Goal: Information Seeking & Learning: Learn about a topic

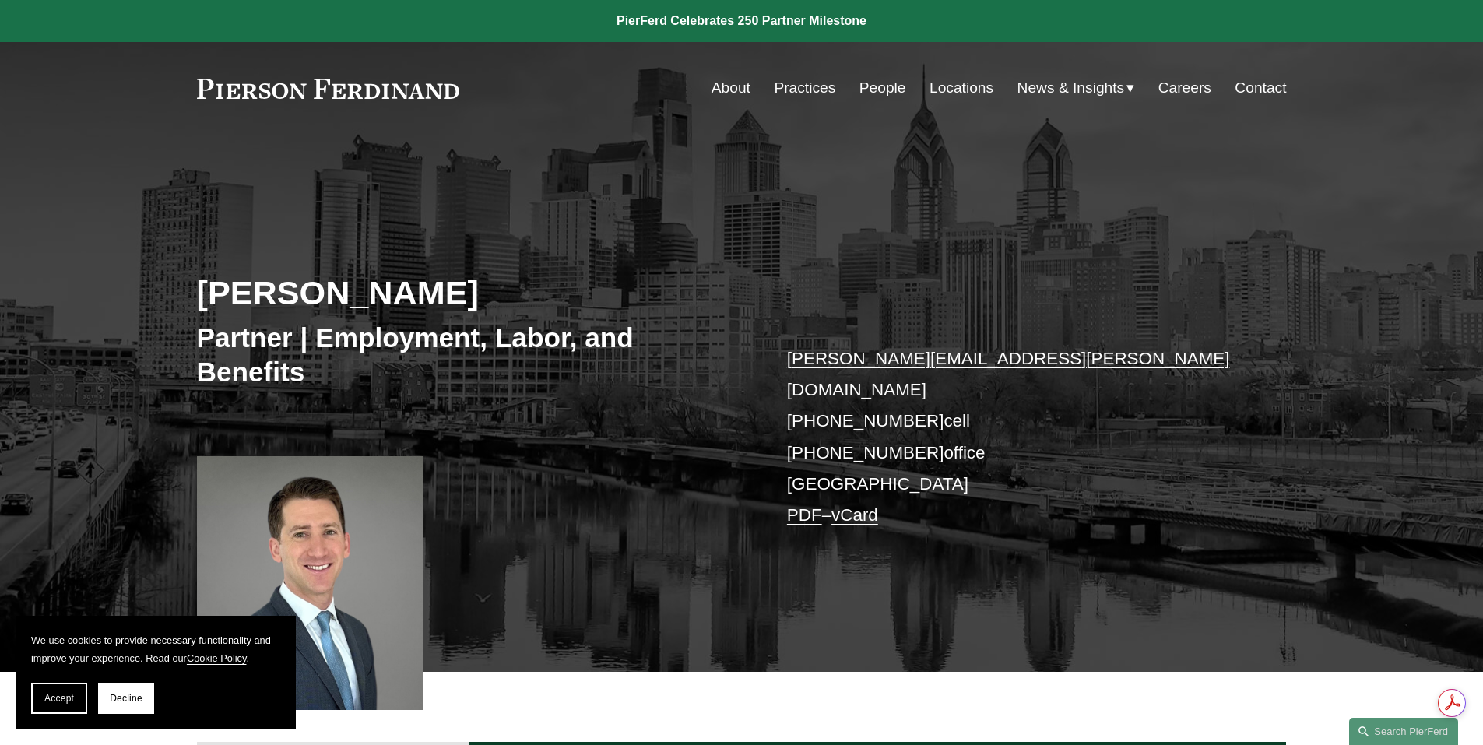
click at [51, 702] on span "Accept" at bounding box center [59, 698] width 30 height 11
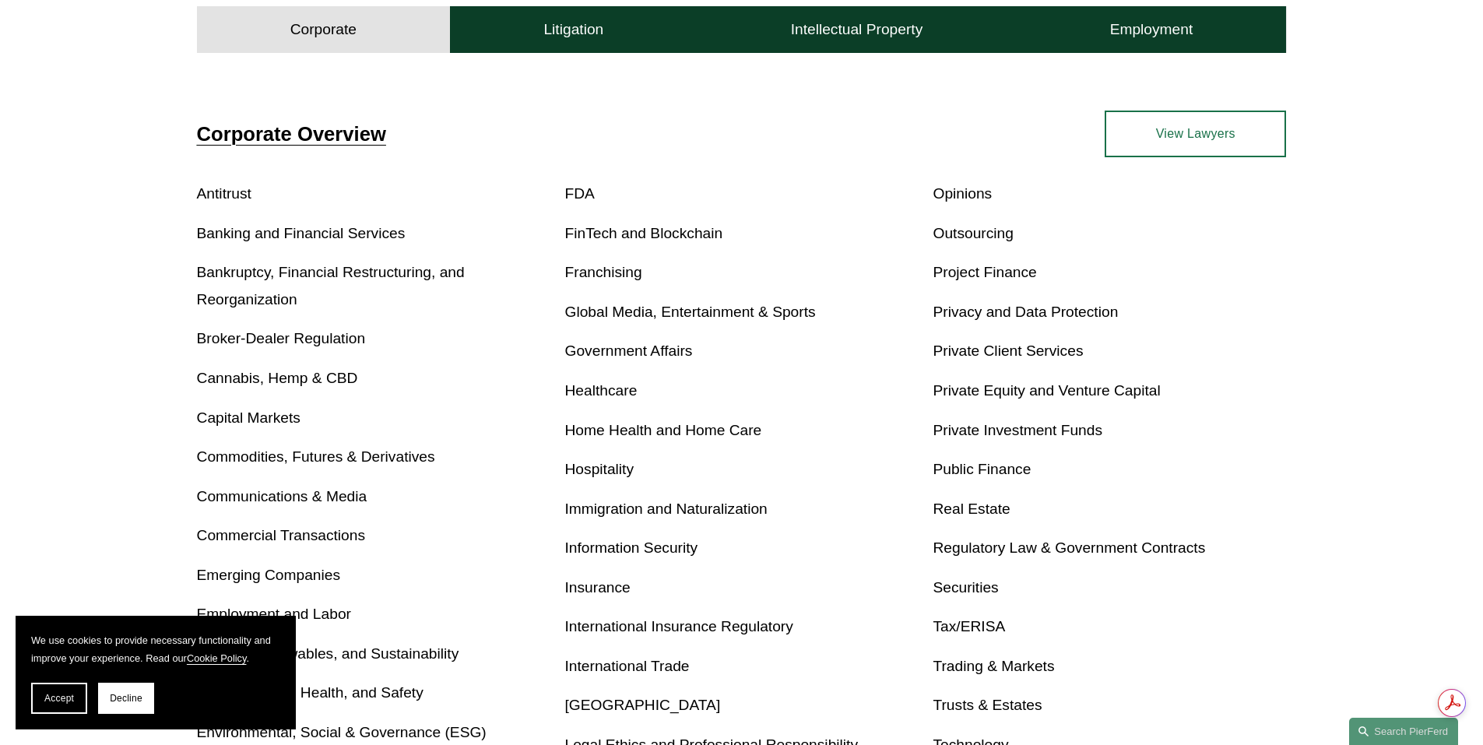
click at [692, 313] on link "Global Media, Entertainment & Sports" at bounding box center [690, 312] width 251 height 16
click at [79, 707] on button "Accept" at bounding box center [59, 698] width 56 height 31
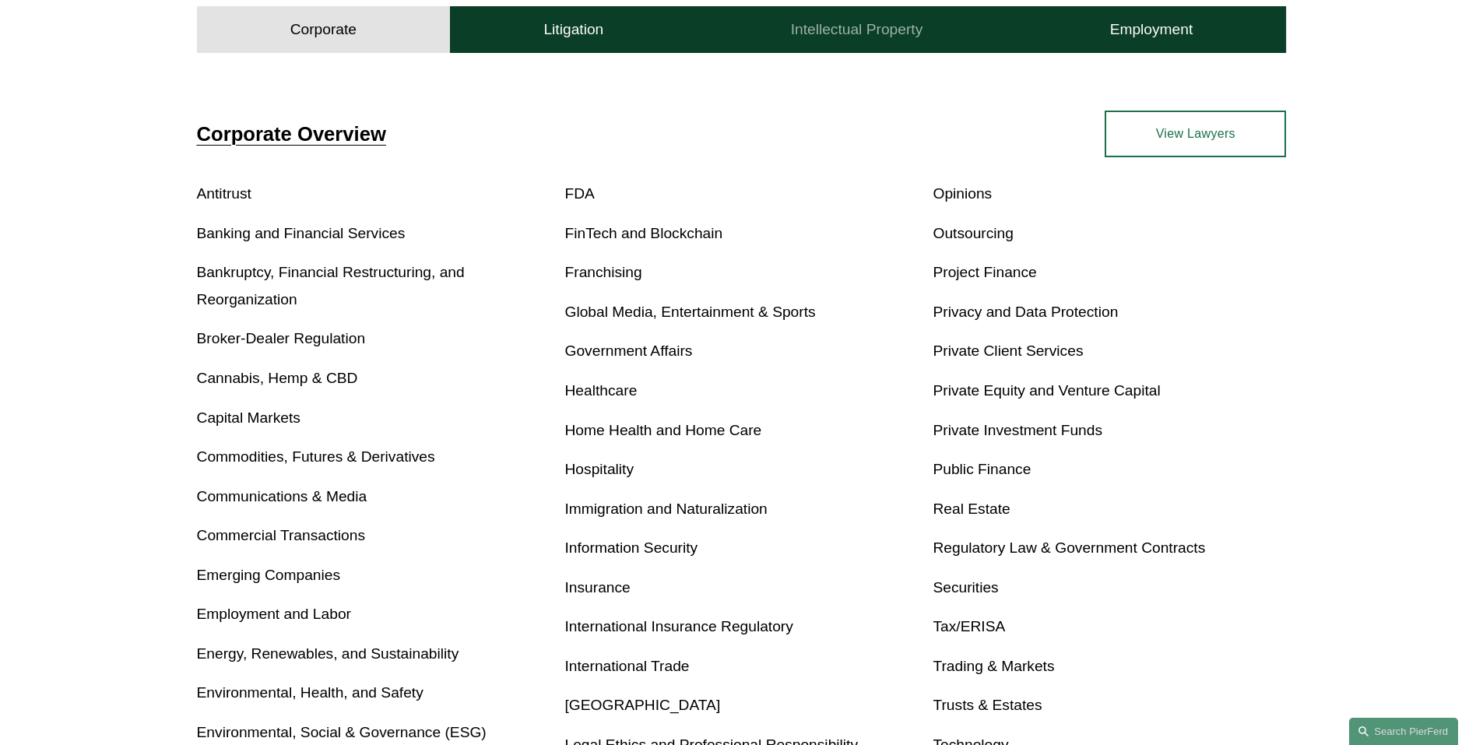
click at [872, 39] on h4 "Intellectual Property" at bounding box center [857, 29] width 132 height 19
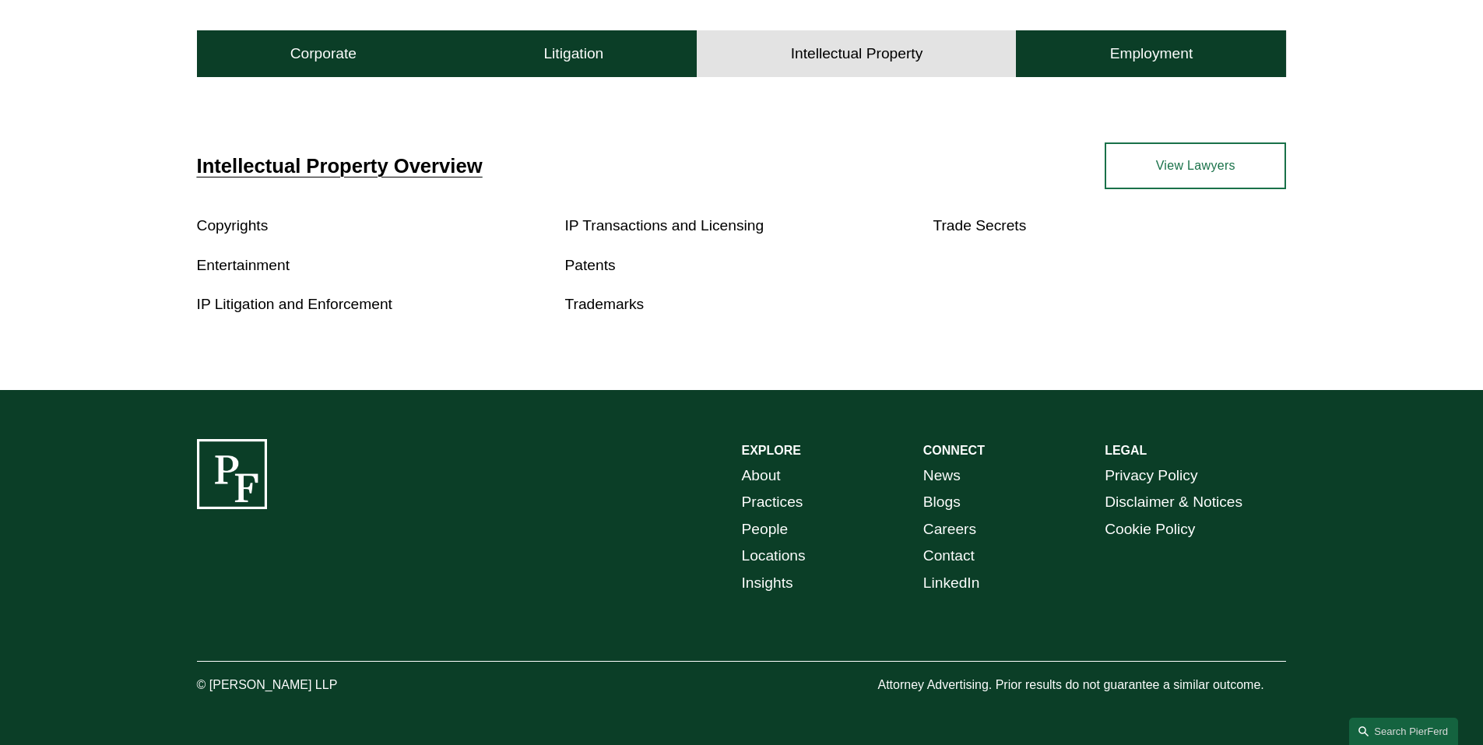
click at [580, 312] on link "Trademarks" at bounding box center [604, 304] width 79 height 16
click at [245, 312] on link "IP Litigation and Enforcement" at bounding box center [294, 304] width 195 height 16
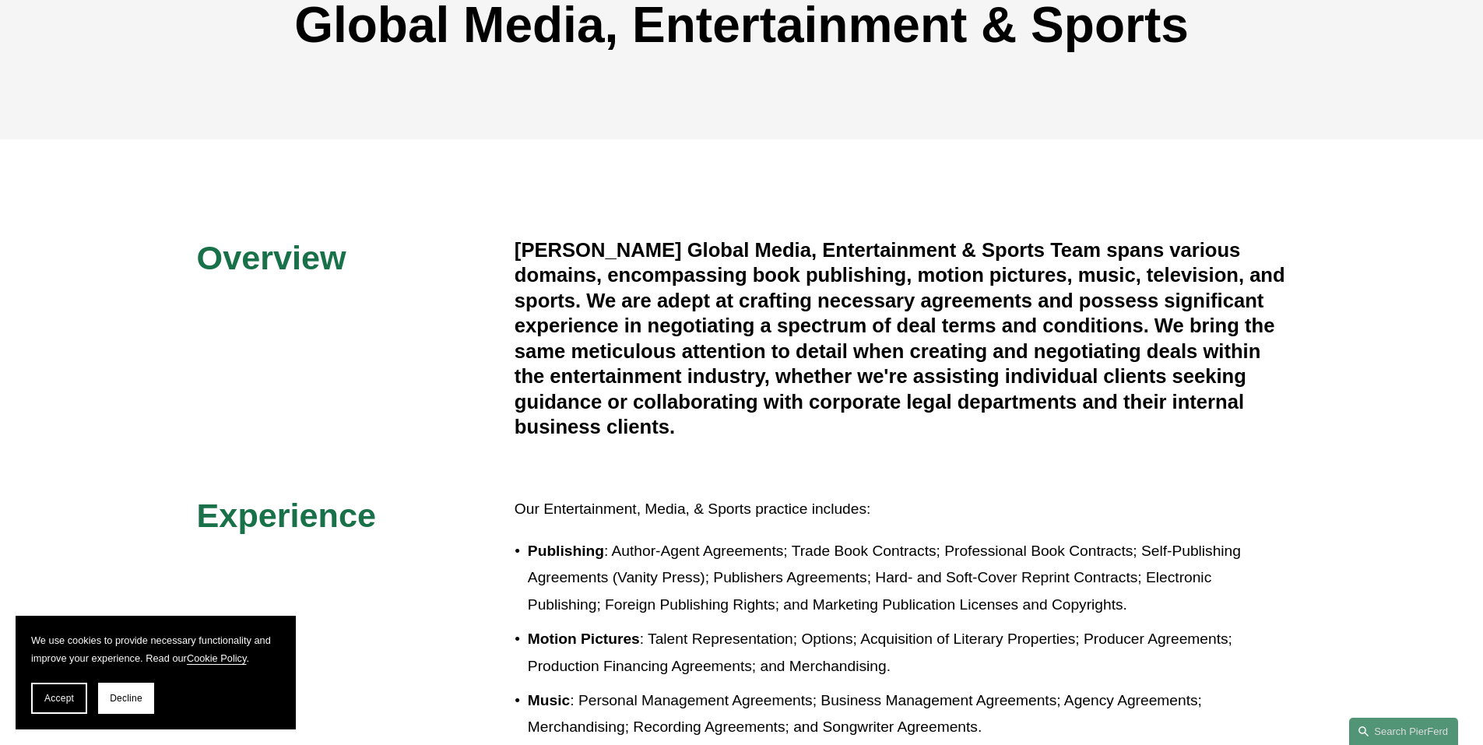
scroll to position [156, 0]
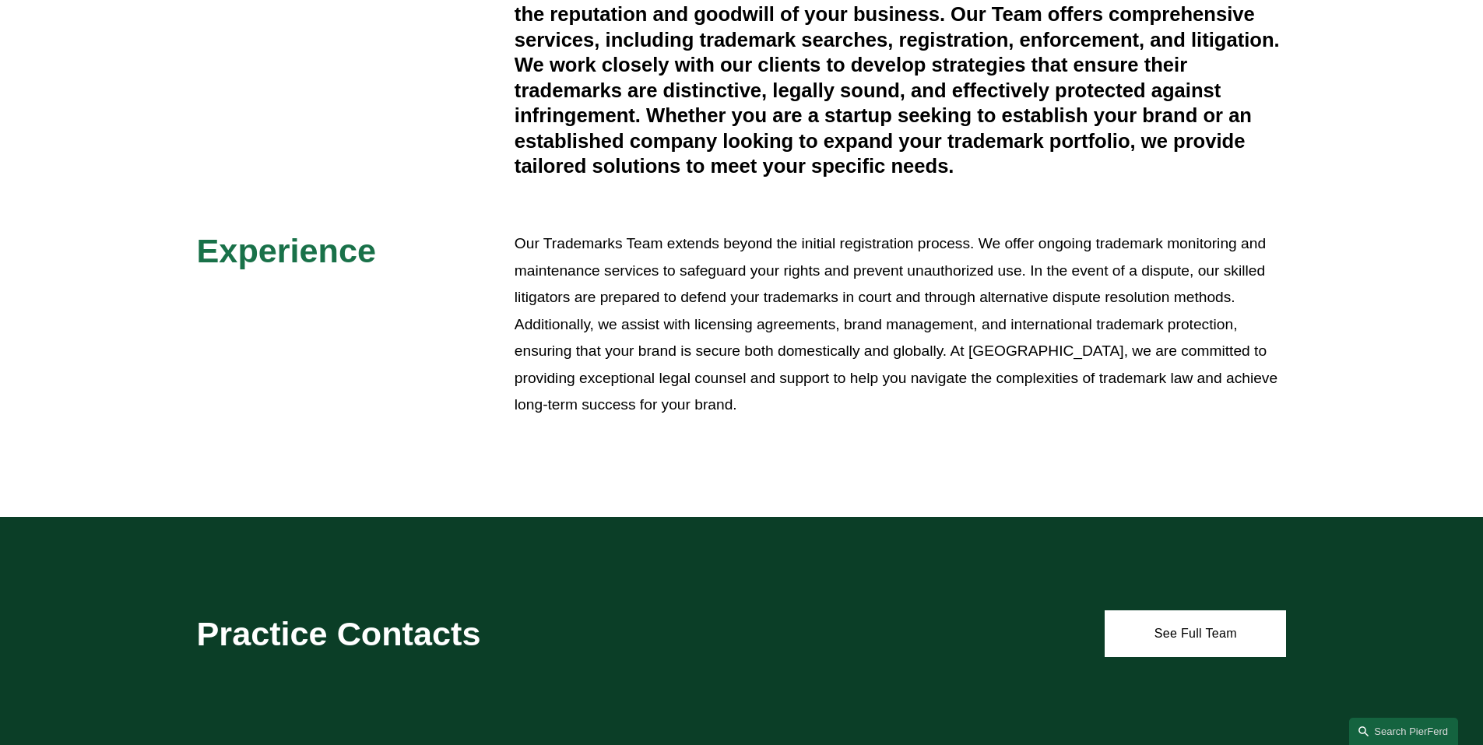
scroll to position [234, 0]
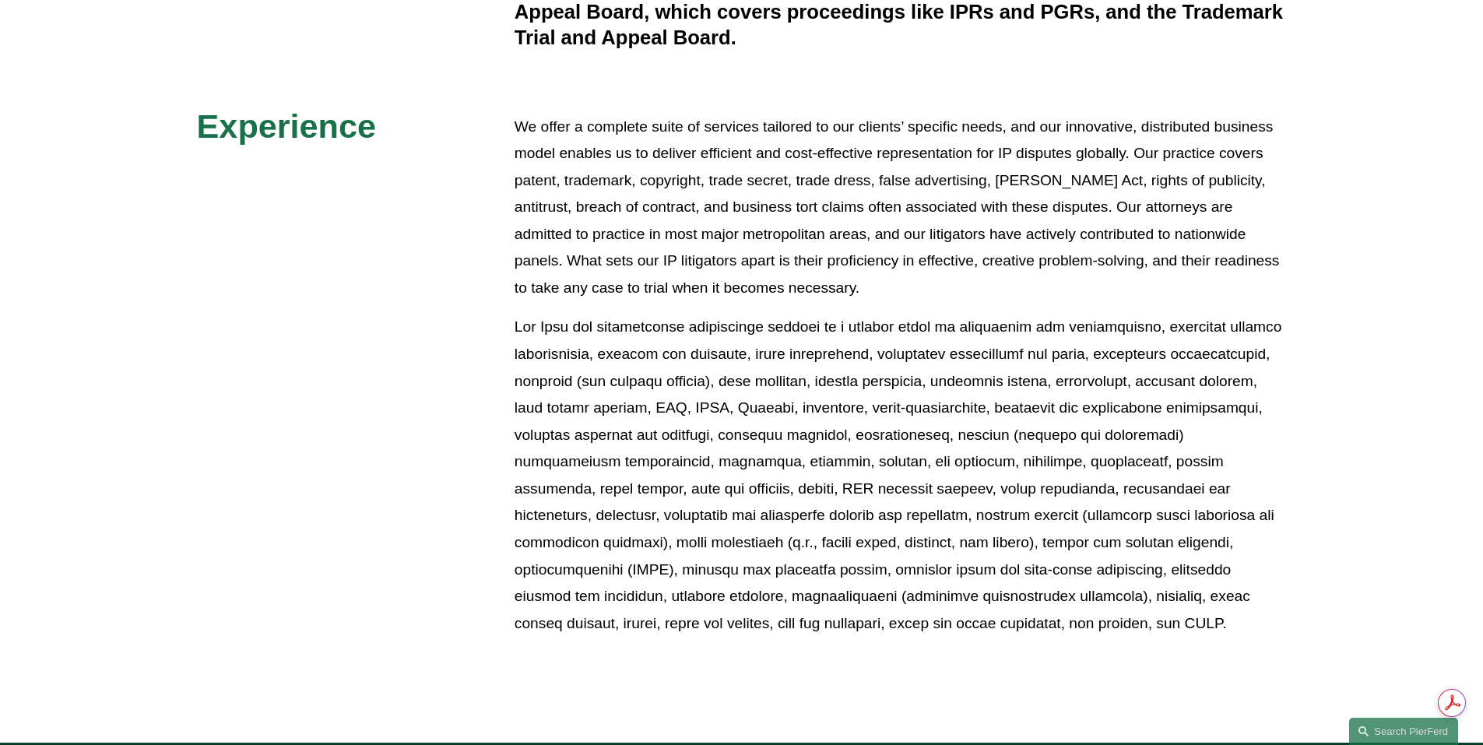
scroll to position [78, 0]
